Goal: Transaction & Acquisition: Subscribe to service/newsletter

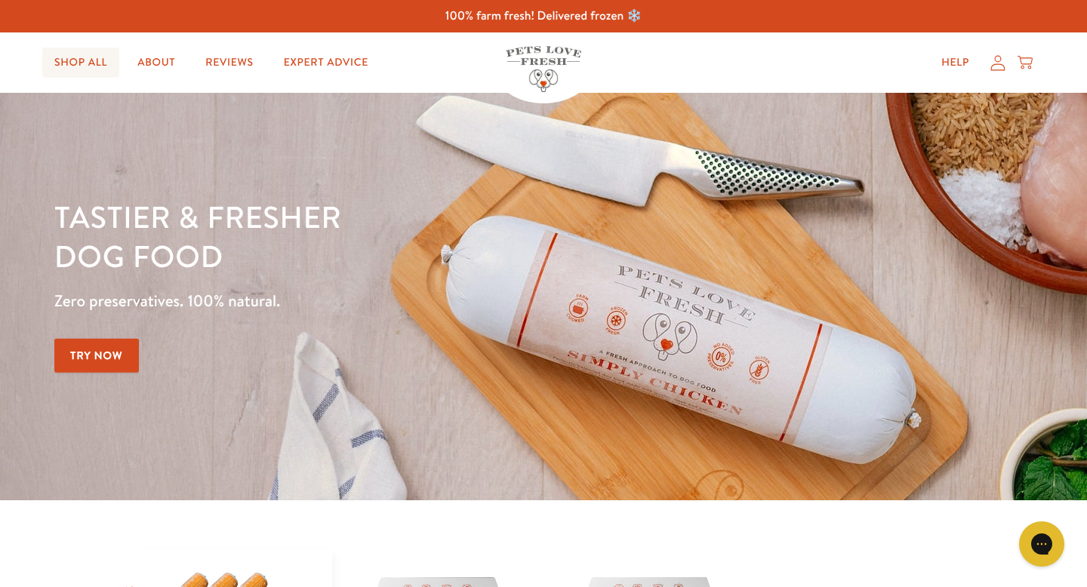
click at [83, 51] on link "Shop All" at bounding box center [80, 63] width 77 height 30
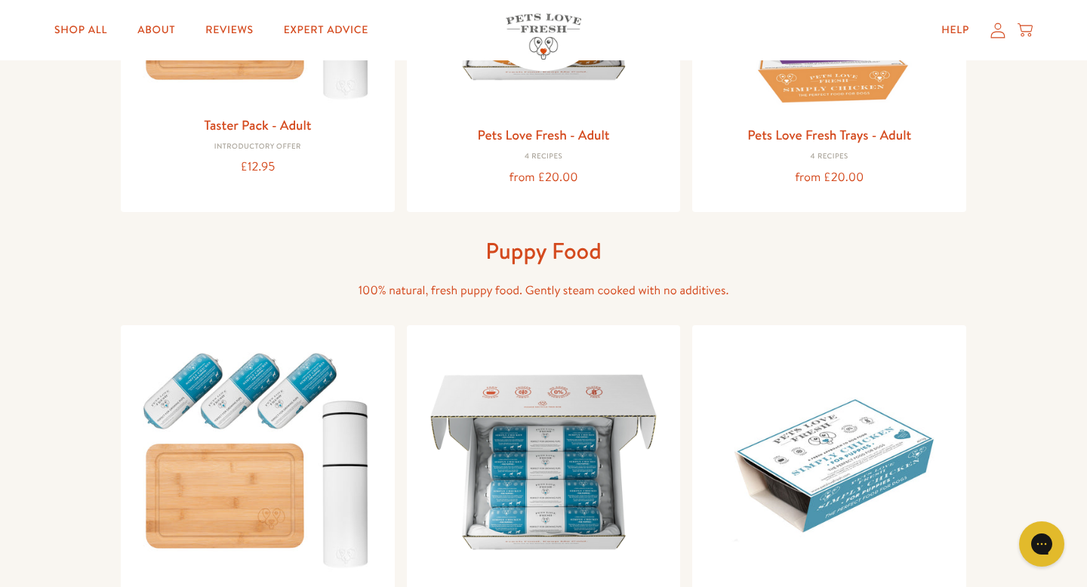
scroll to position [214, 0]
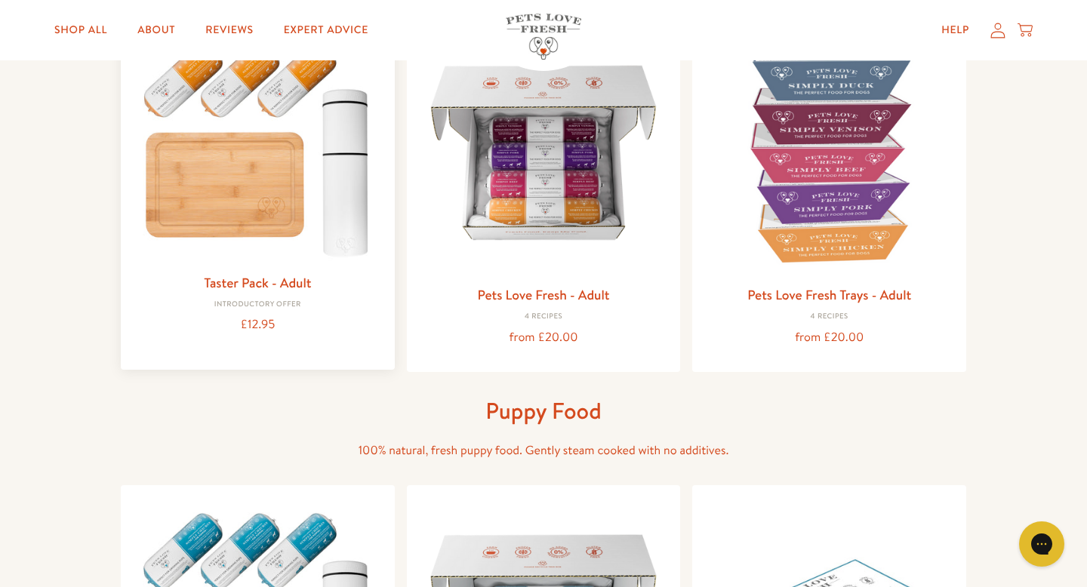
click at [340, 180] on img at bounding box center [258, 145] width 250 height 239
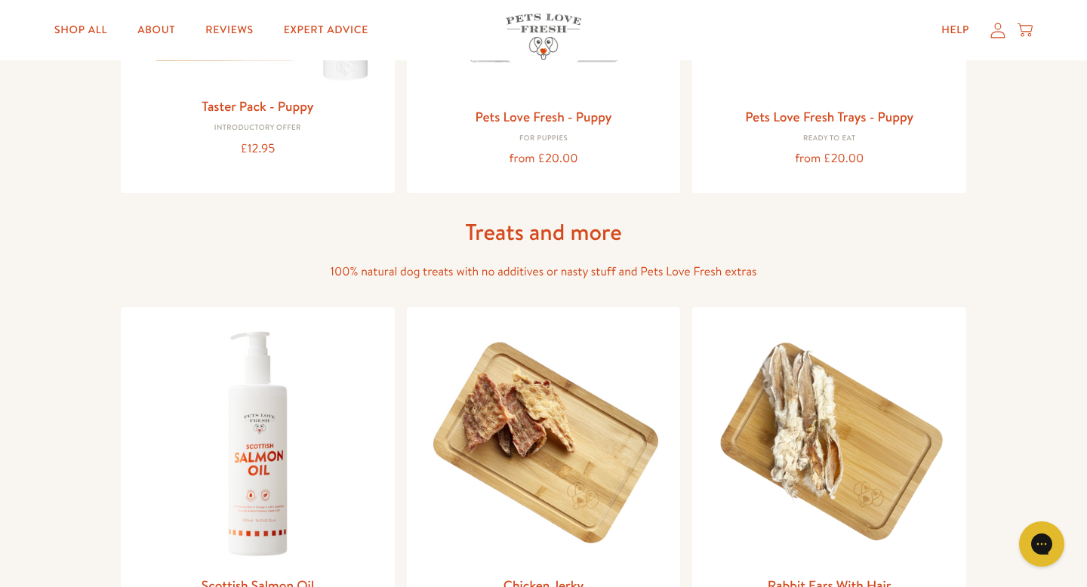
scroll to position [1045, 0]
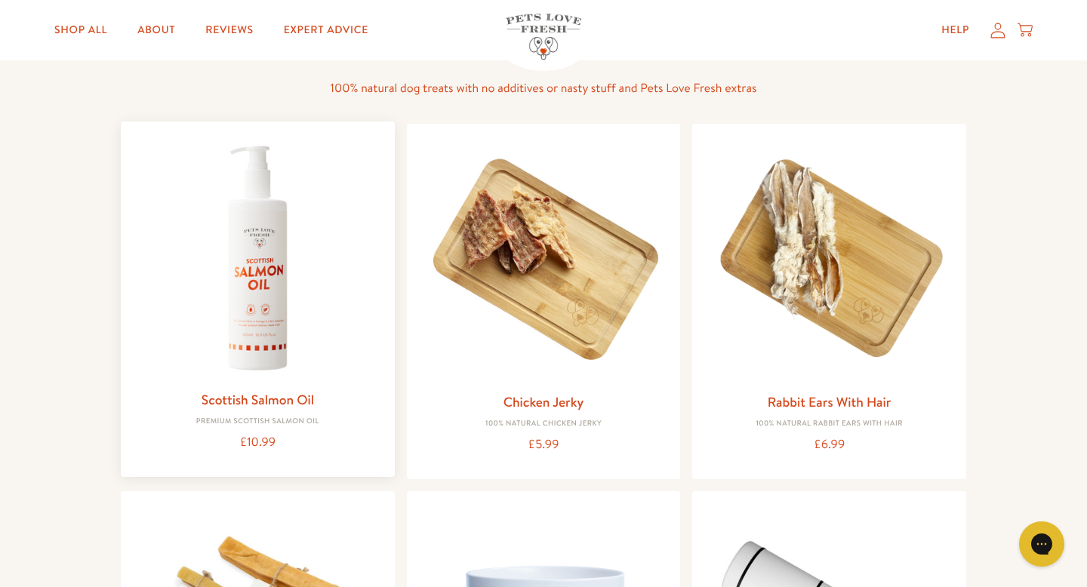
click at [269, 244] on img at bounding box center [258, 259] width 250 height 250
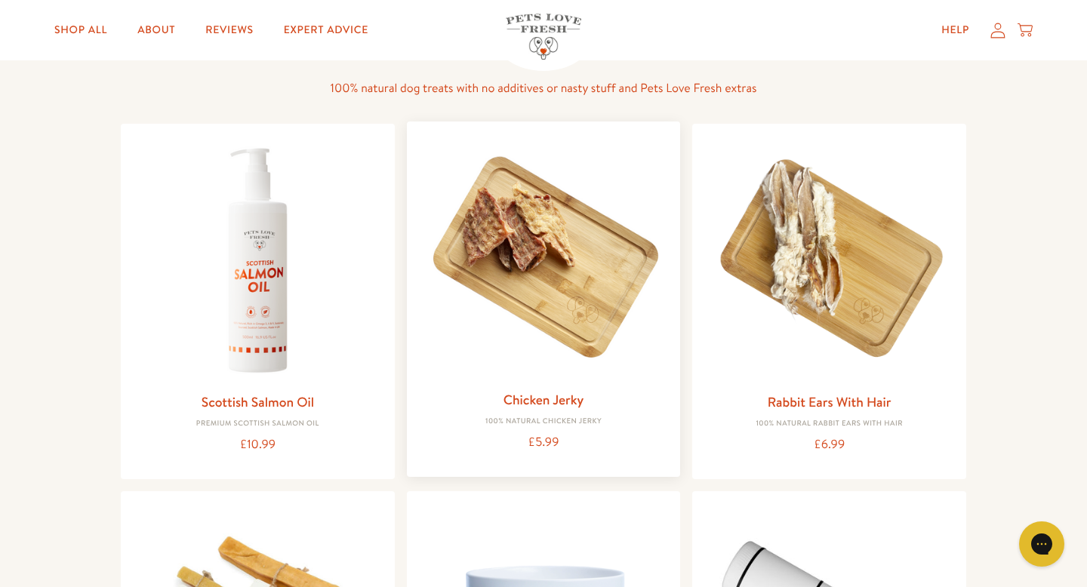
scroll to position [0, 0]
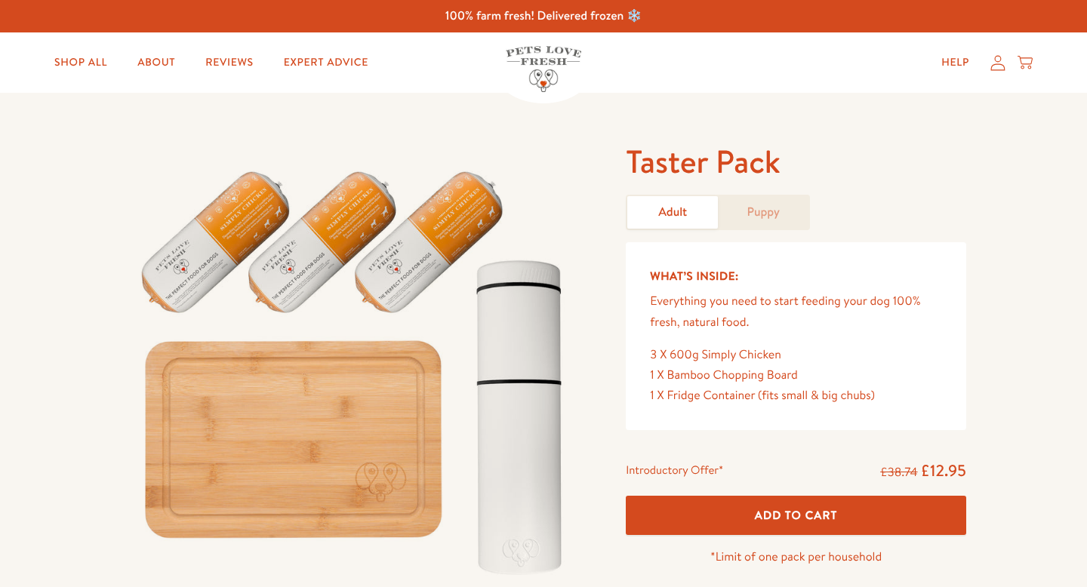
click at [774, 202] on link "Puppy" at bounding box center [763, 212] width 91 height 32
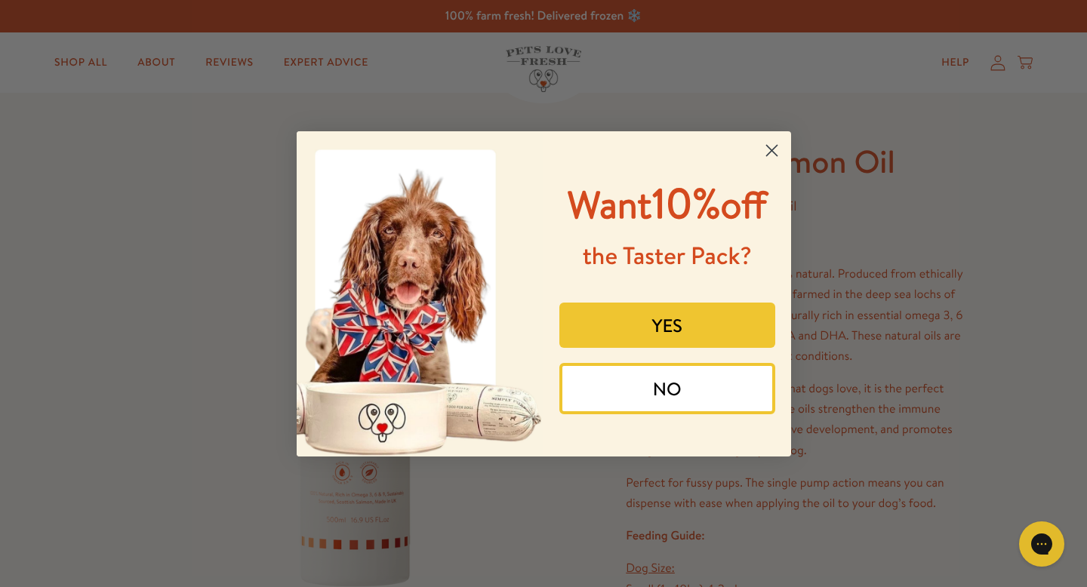
click at [774, 149] on circle "Close dialog" at bounding box center [770, 149] width 25 height 25
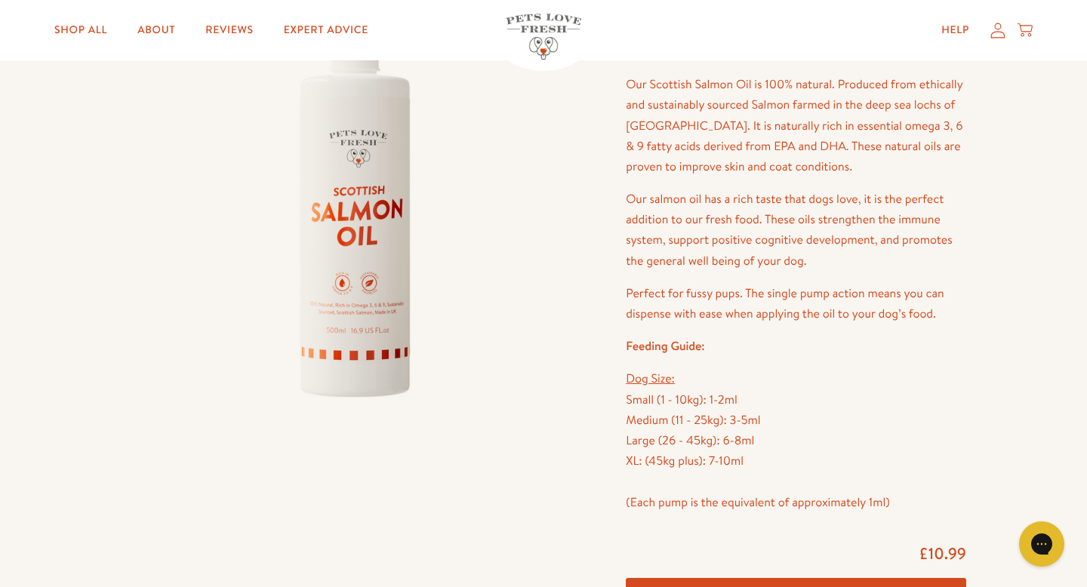
scroll to position [516, 0]
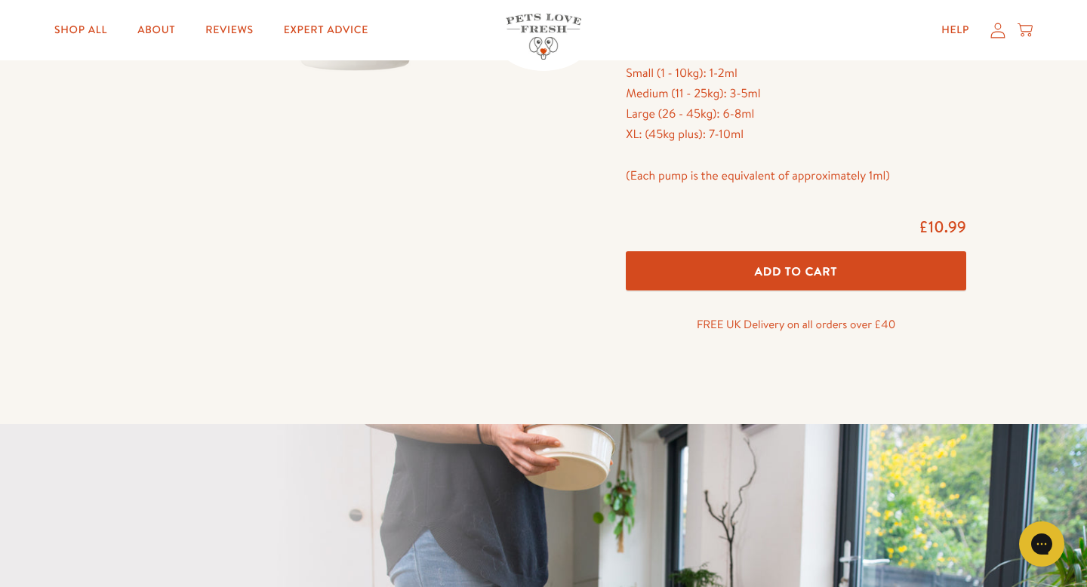
click at [769, 110] on p "Dog Size: Small (1 - 10kg): 1-2ml Medium (11 - 25kg): 3-5ml Large (26 - 45kg): …" at bounding box center [796, 113] width 340 height 143
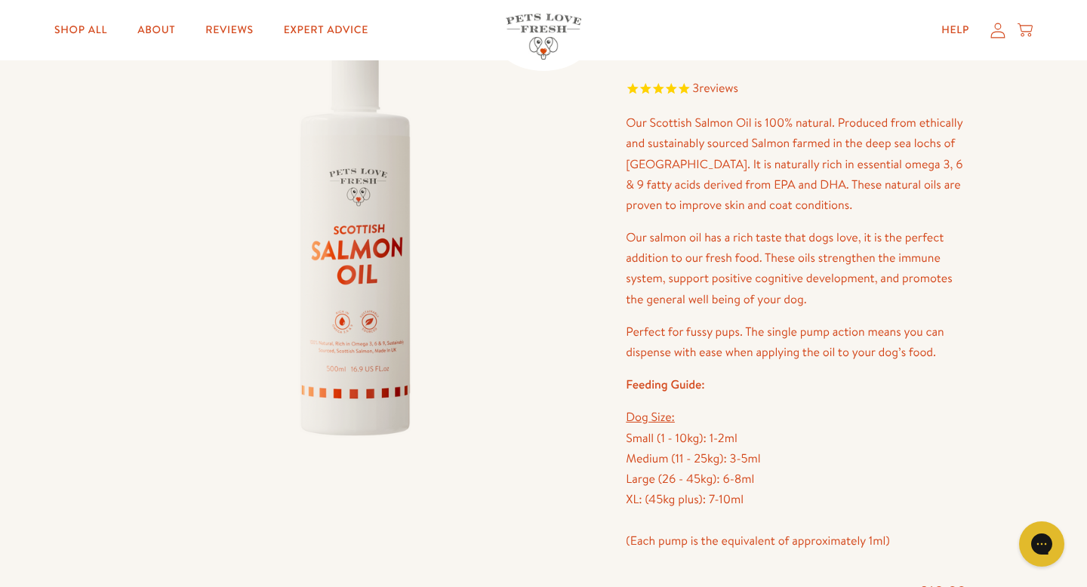
scroll to position [0, 0]
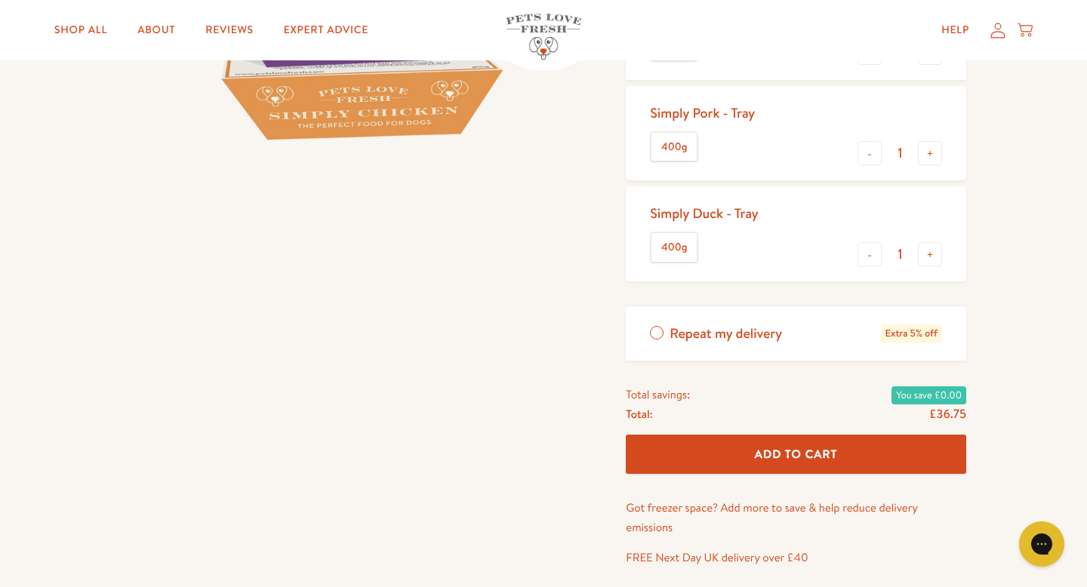
scroll to position [448, 0]
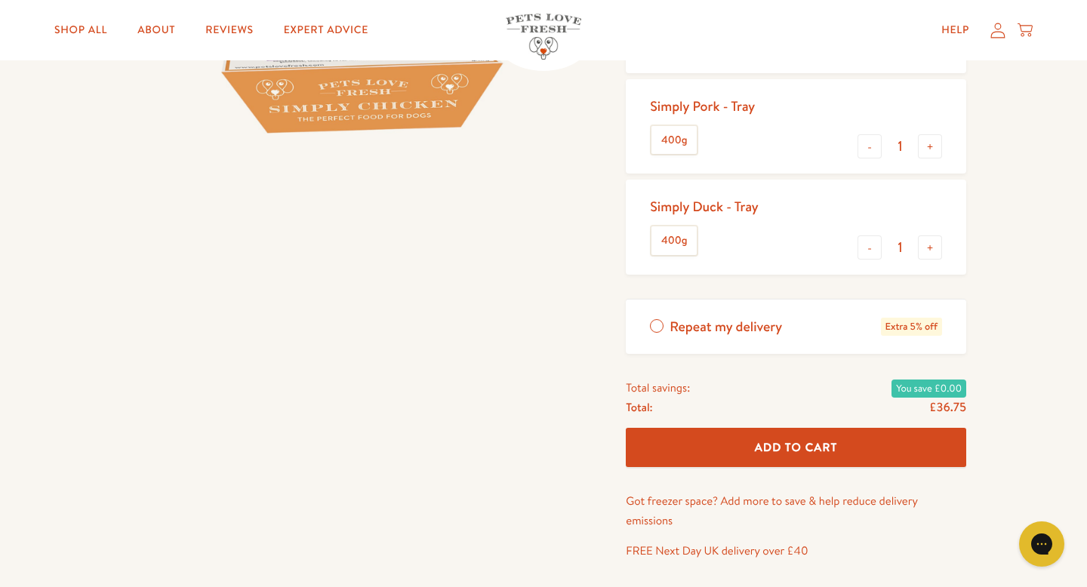
click at [648, 316] on label "Repeat my delivery Extra 5% off" at bounding box center [796, 327] width 340 height 55
click at [0, 0] on input "Repeat my delivery Extra 5% off" at bounding box center [0, 0] width 0 height 0
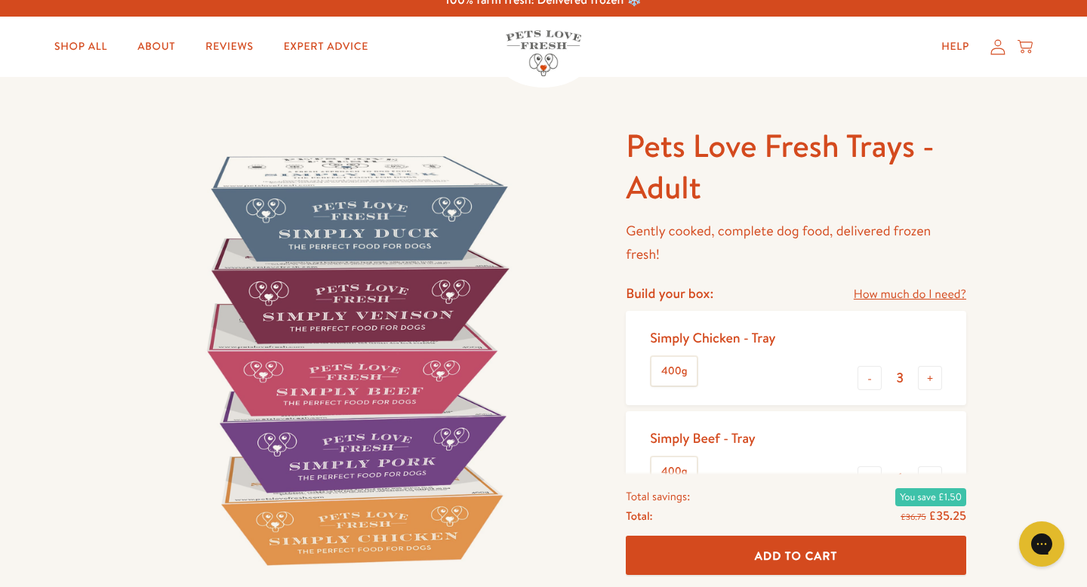
scroll to position [0, 0]
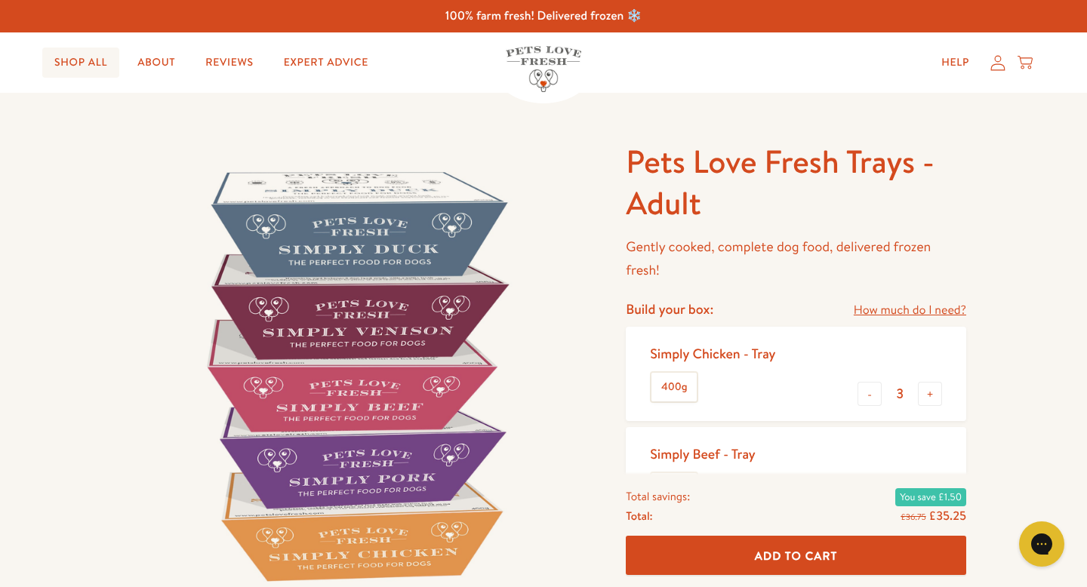
click at [86, 63] on link "Shop All" at bounding box center [80, 63] width 77 height 30
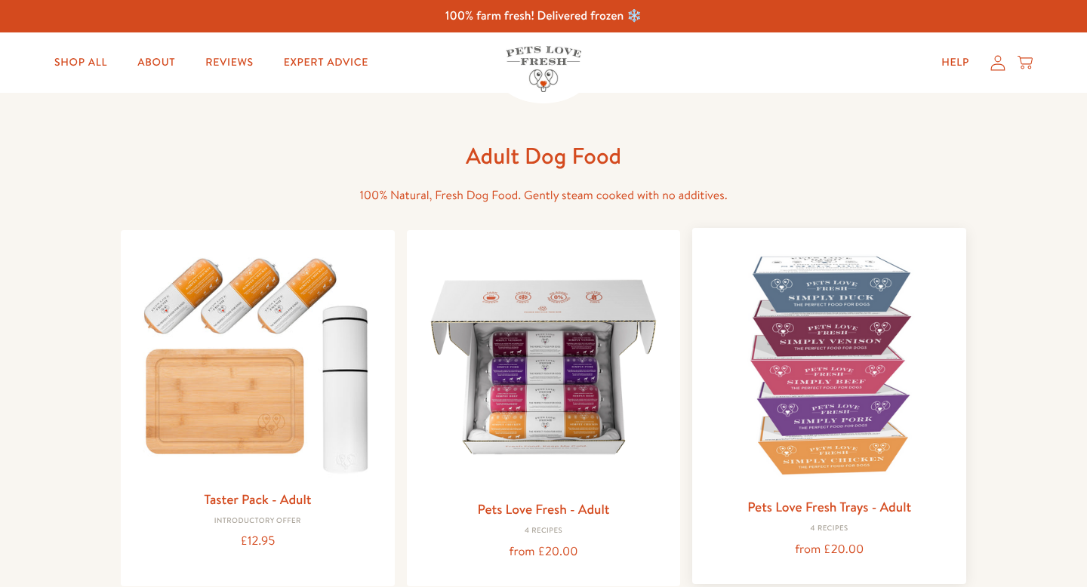
scroll to position [126, 0]
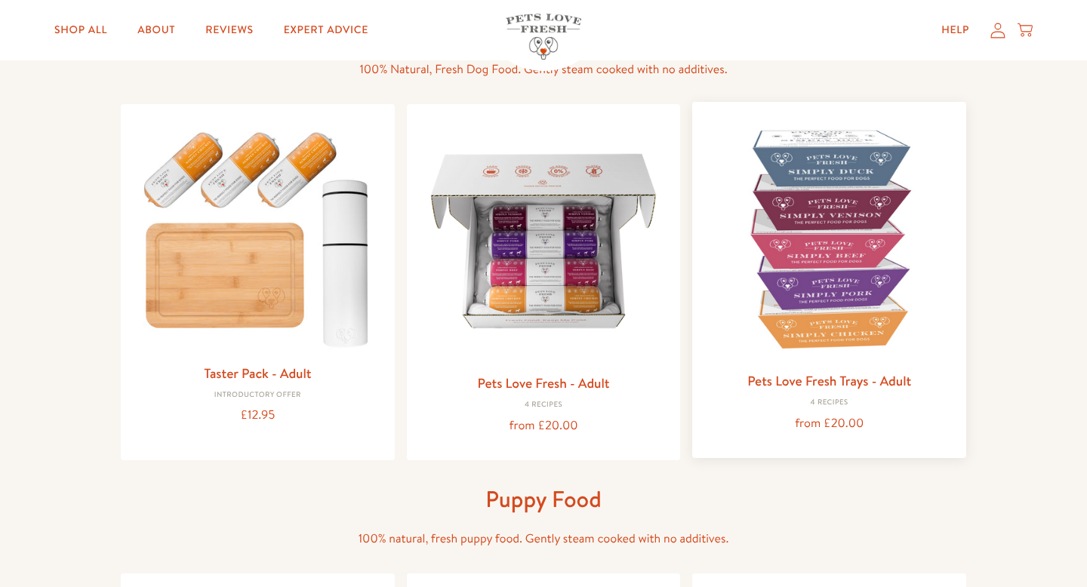
click at [842, 244] on img at bounding box center [829, 239] width 250 height 250
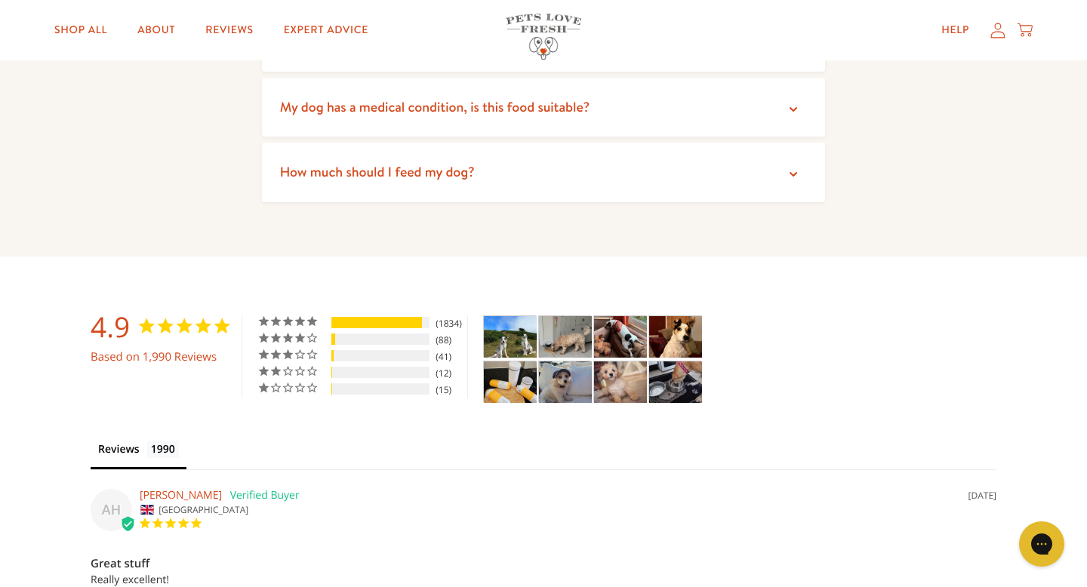
scroll to position [2976, 0]
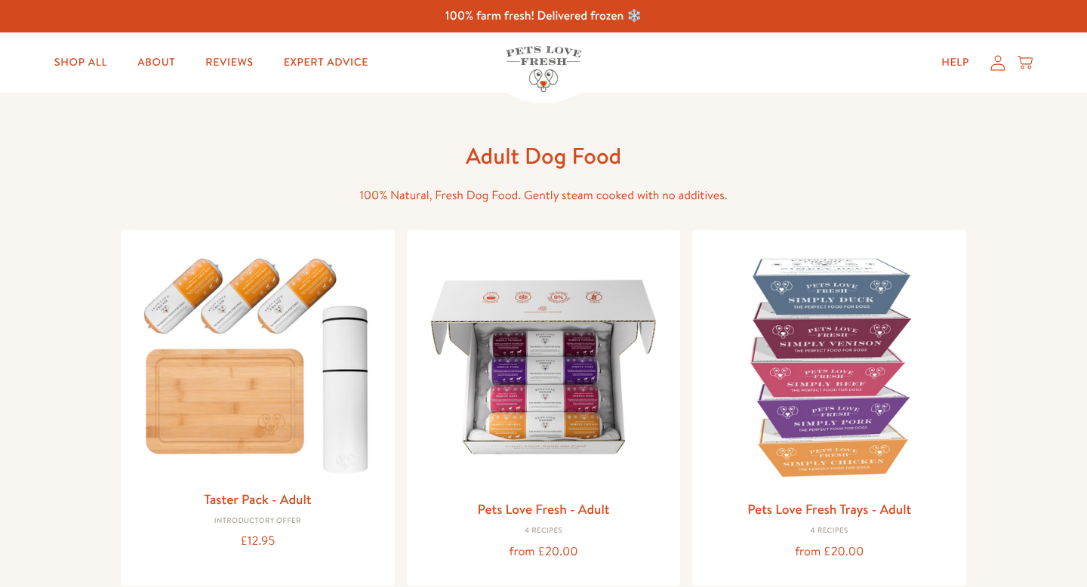
scroll to position [290, 0]
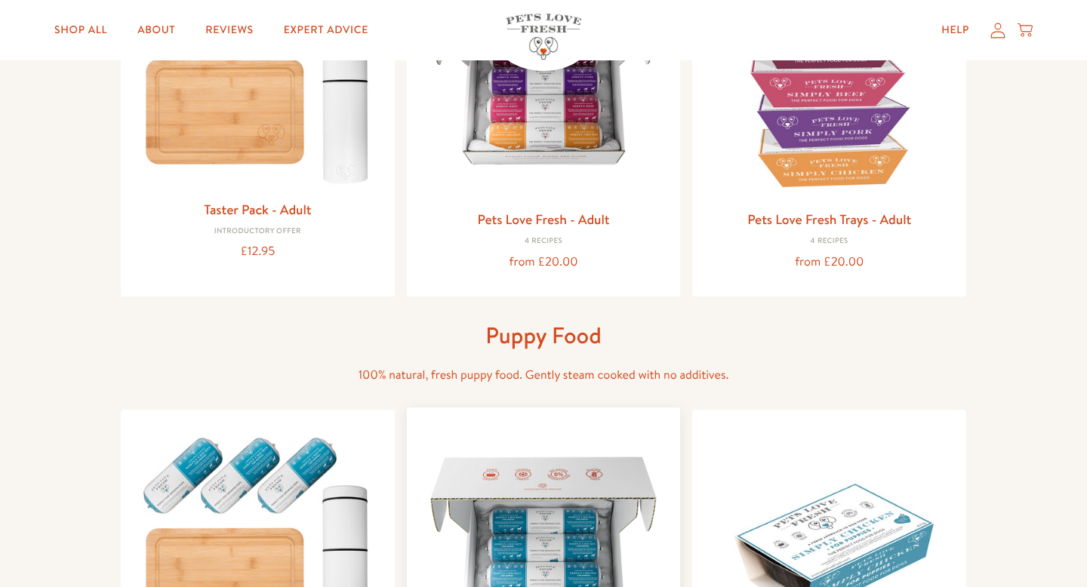
click at [457, 485] on img at bounding box center [544, 545] width 250 height 250
click at [269, 139] on img at bounding box center [258, 69] width 250 height 239
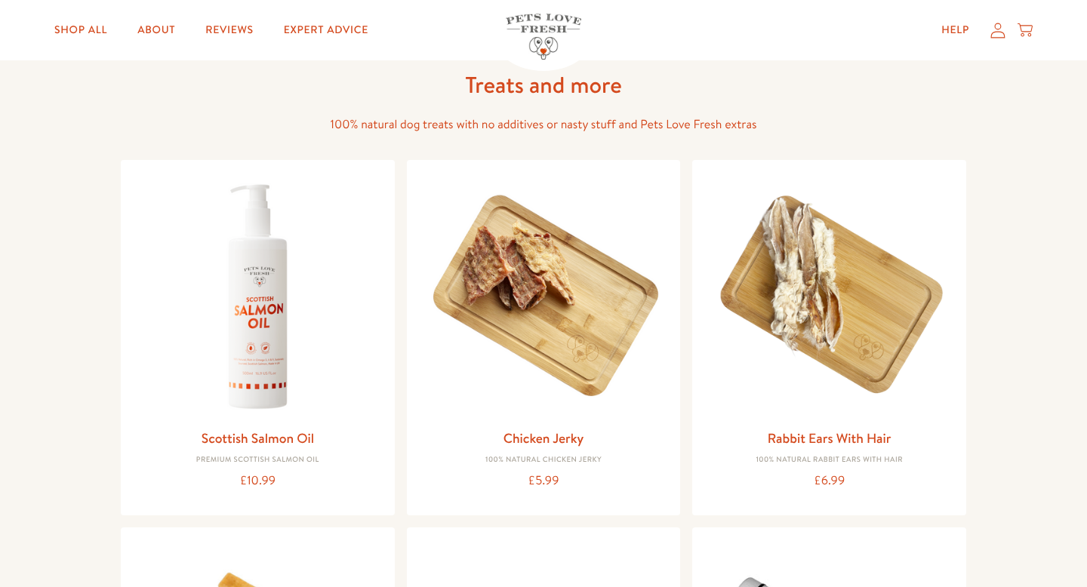
scroll to position [1013, 0]
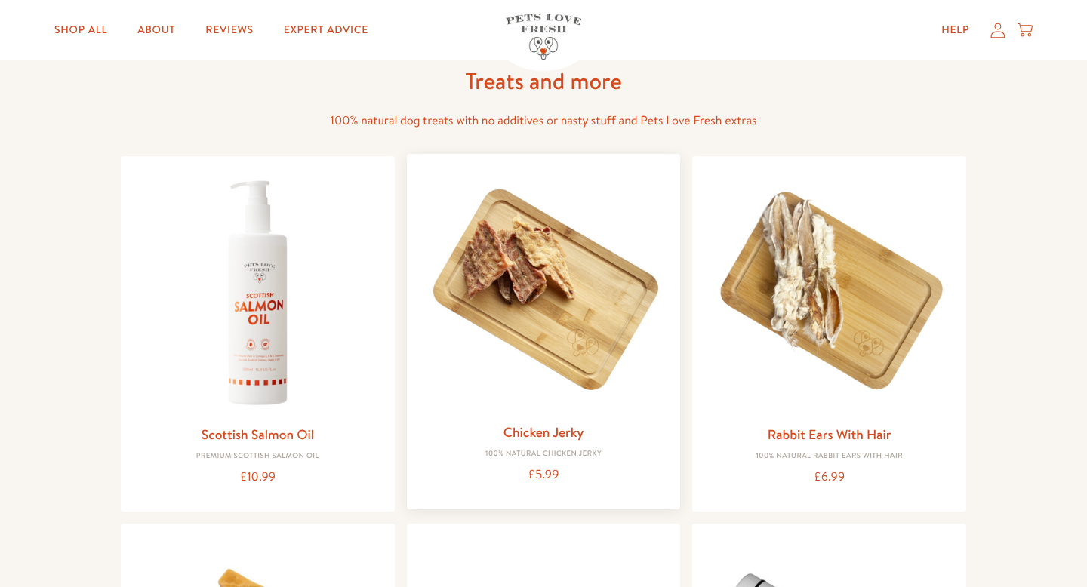
click at [513, 327] on img at bounding box center [544, 291] width 250 height 250
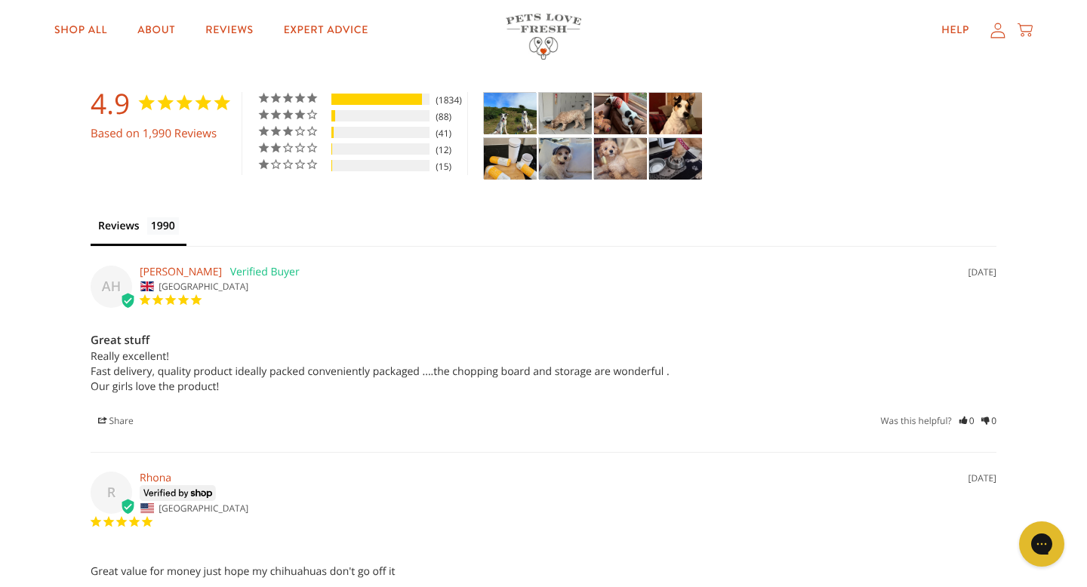
scroll to position [2509, 0]
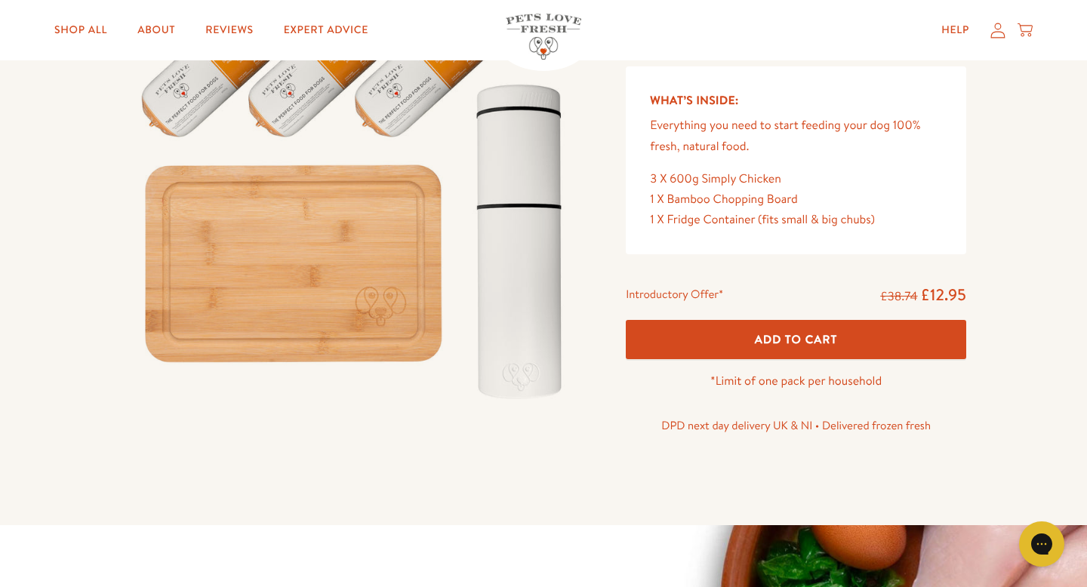
scroll to position [117, 0]
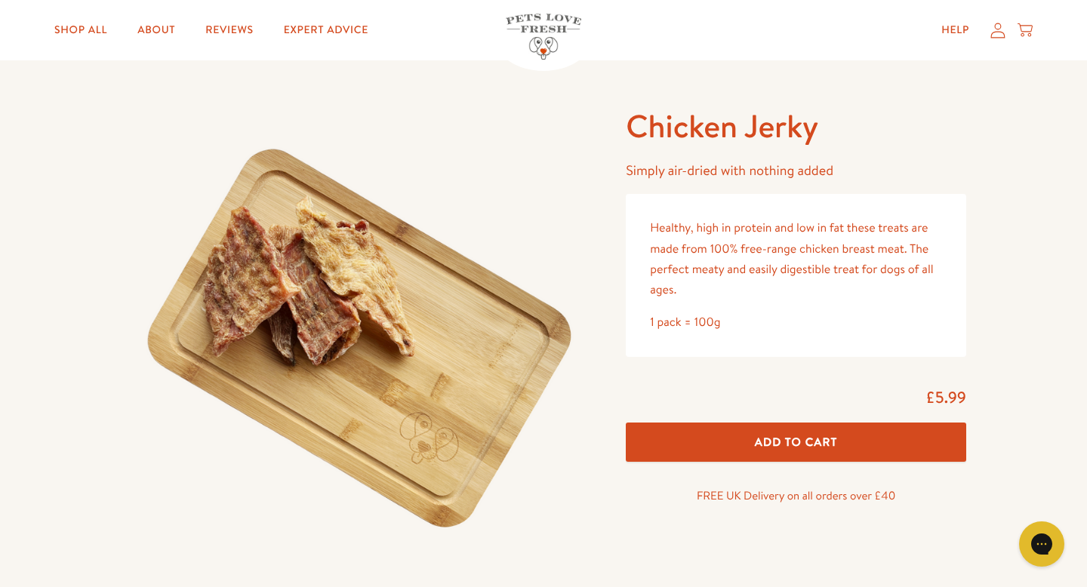
click at [525, 42] on img at bounding box center [543, 37] width 75 height 46
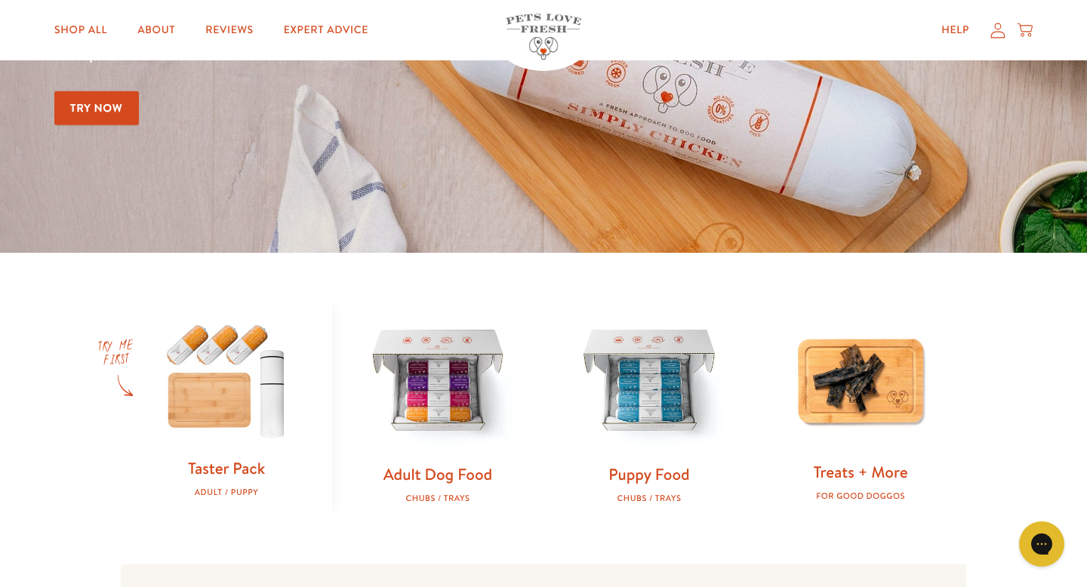
click at [829, 328] on img at bounding box center [860, 380] width 163 height 163
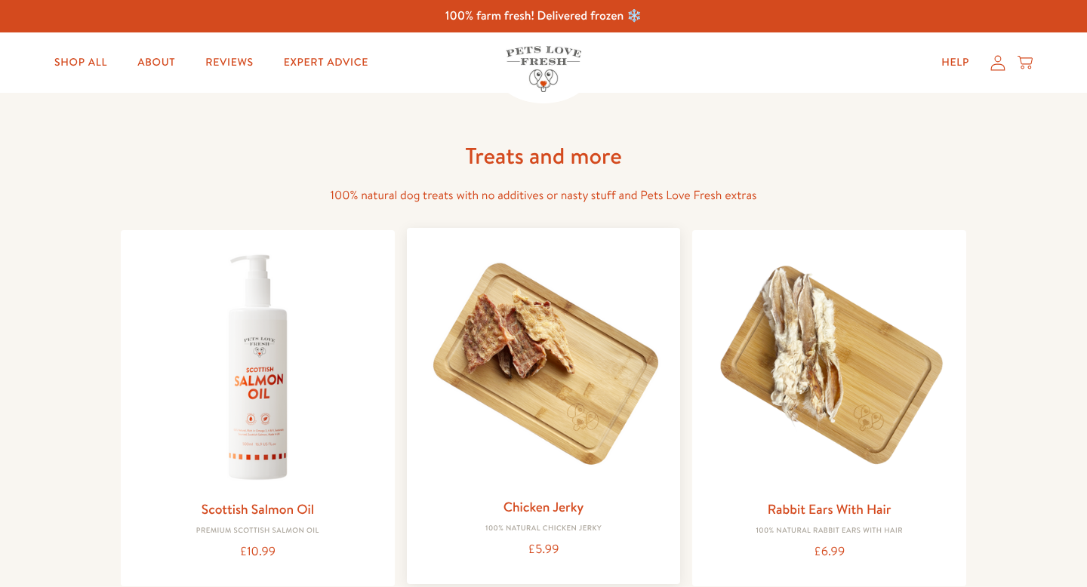
scroll to position [134, 0]
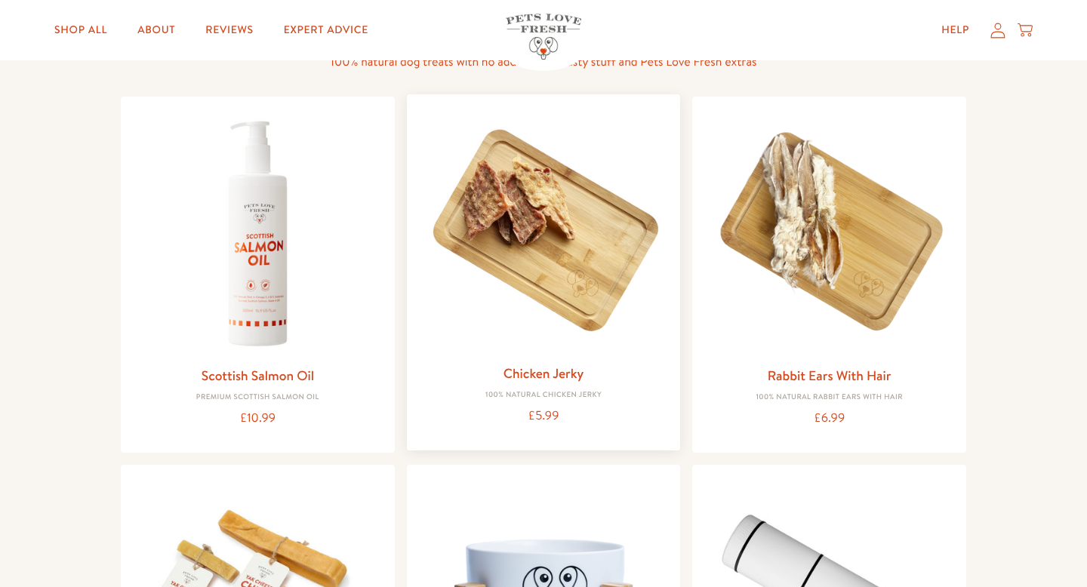
click at [637, 252] on img at bounding box center [544, 231] width 250 height 250
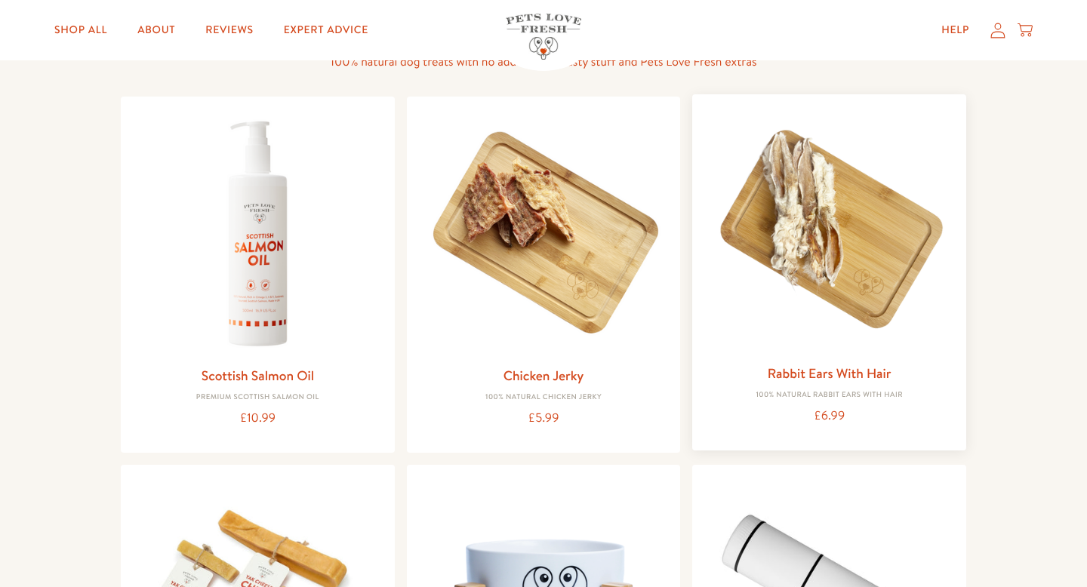
click at [764, 241] on img at bounding box center [829, 231] width 250 height 250
